Goal: Task Accomplishment & Management: Manage account settings

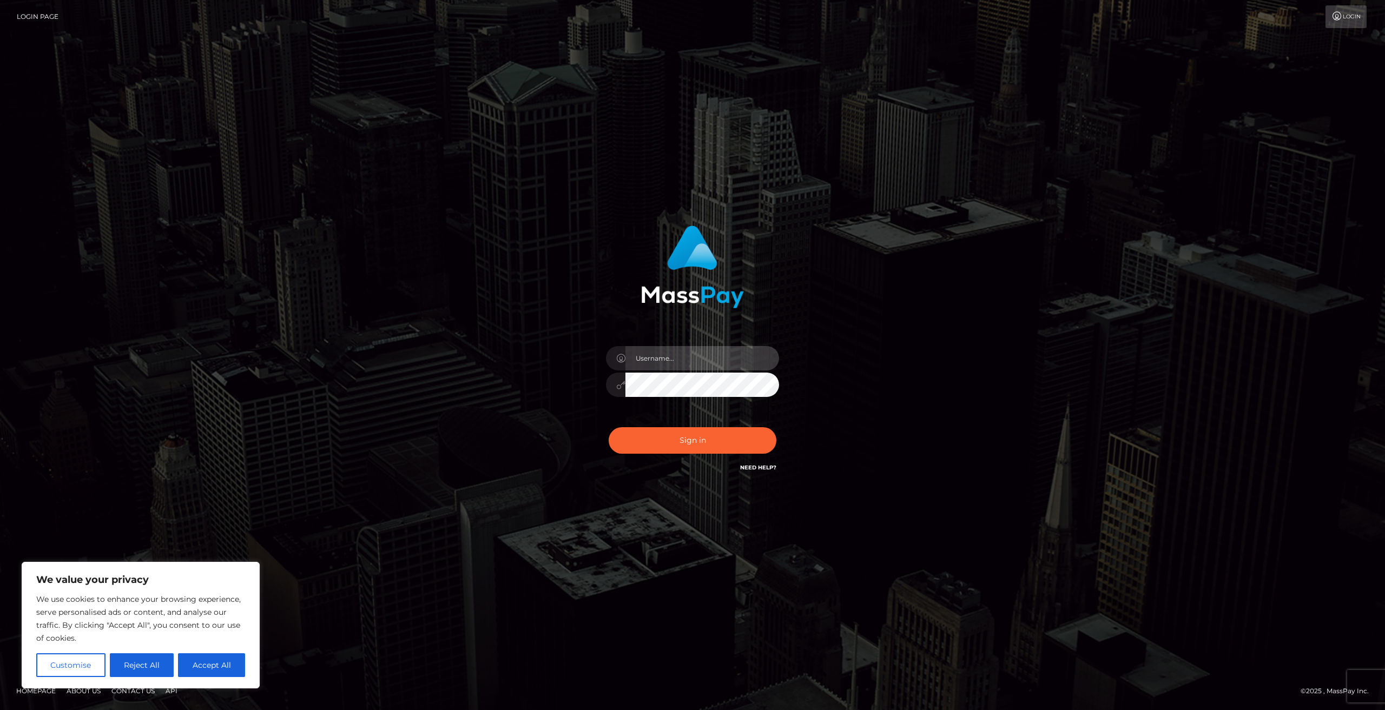
click at [667, 356] on input "text" at bounding box center [702, 358] width 154 height 24
type input "[EMAIL_ADDRESS][DOMAIN_NAME]"
click at [709, 447] on button "Sign in" at bounding box center [693, 440] width 168 height 27
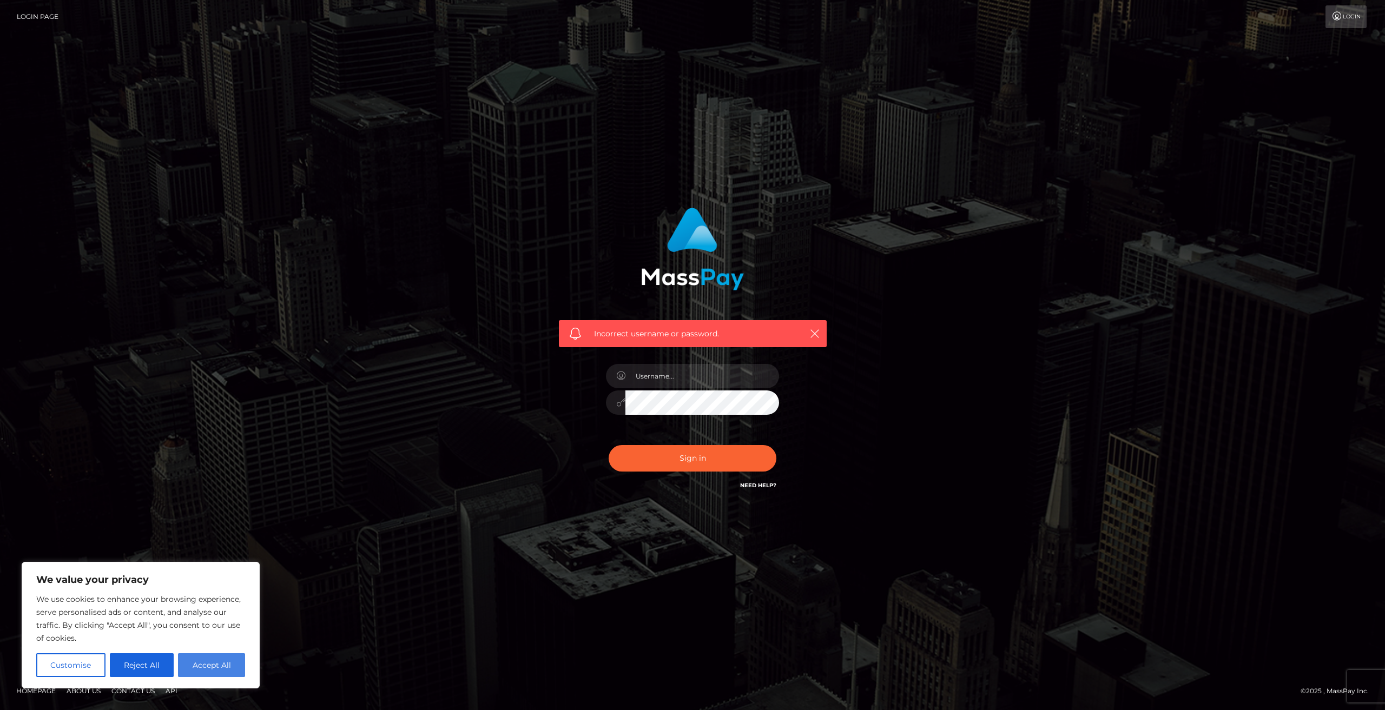
click at [217, 661] on button "Accept All" at bounding box center [211, 665] width 67 height 24
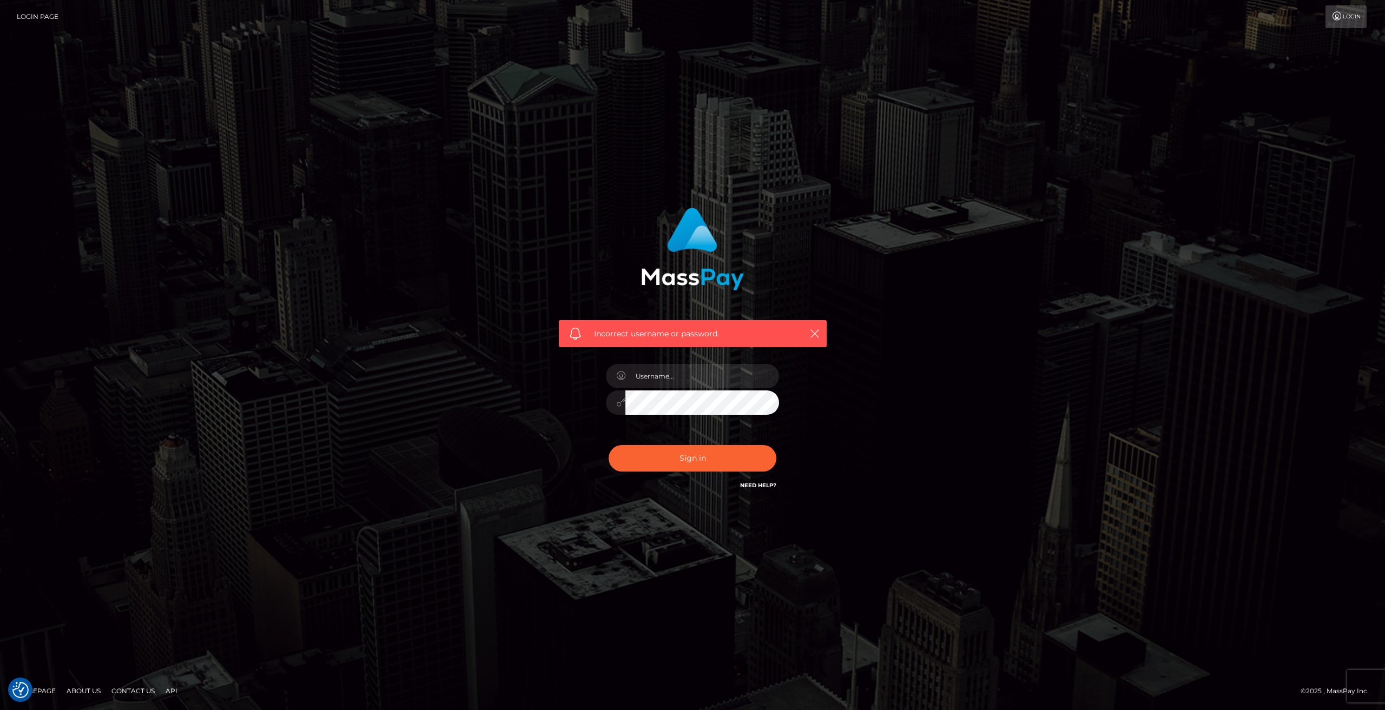
checkbox input "true"
click at [811, 334] on icon "button" at bounding box center [814, 333] width 11 height 11
